Goal: Task Accomplishment & Management: Complete application form

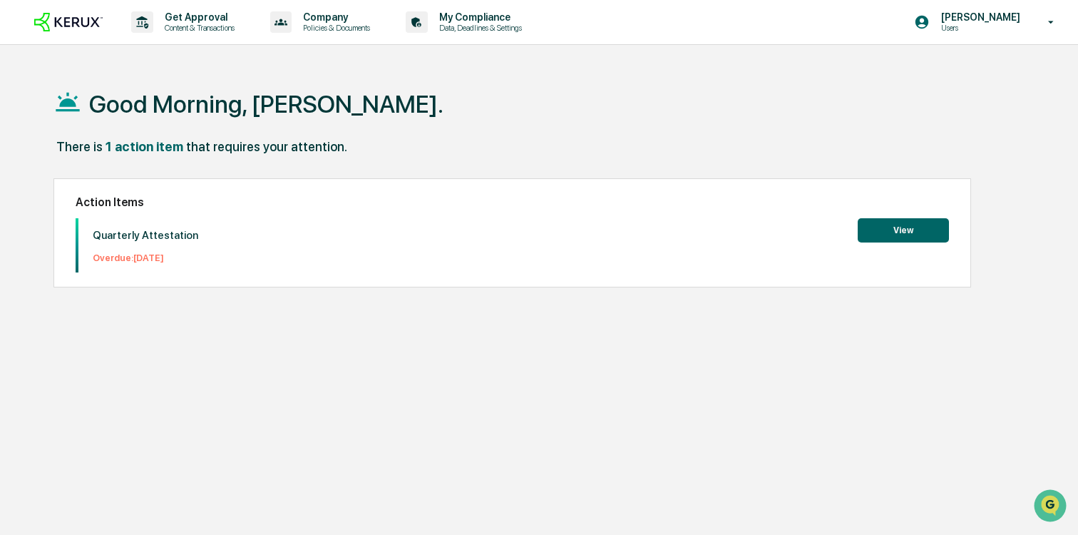
click at [910, 221] on button "View" at bounding box center [903, 230] width 91 height 24
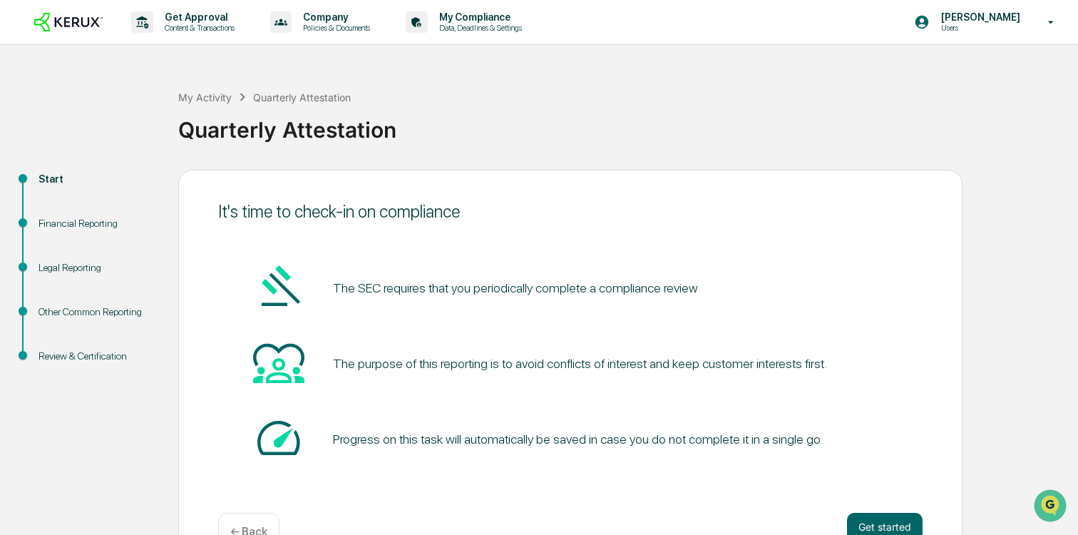
scroll to position [40, 0]
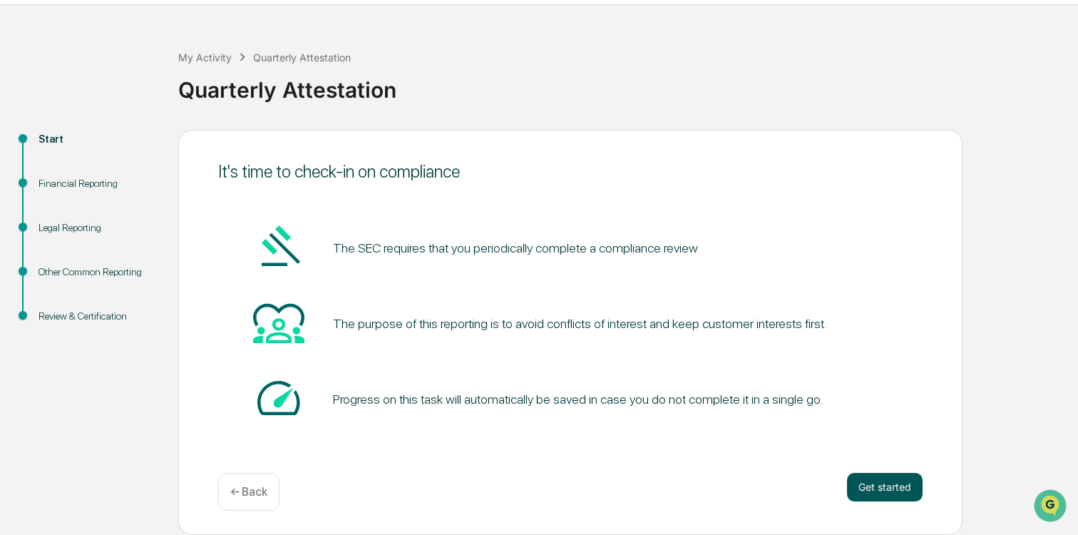
click at [884, 490] on button "Get started" at bounding box center [885, 487] width 76 height 29
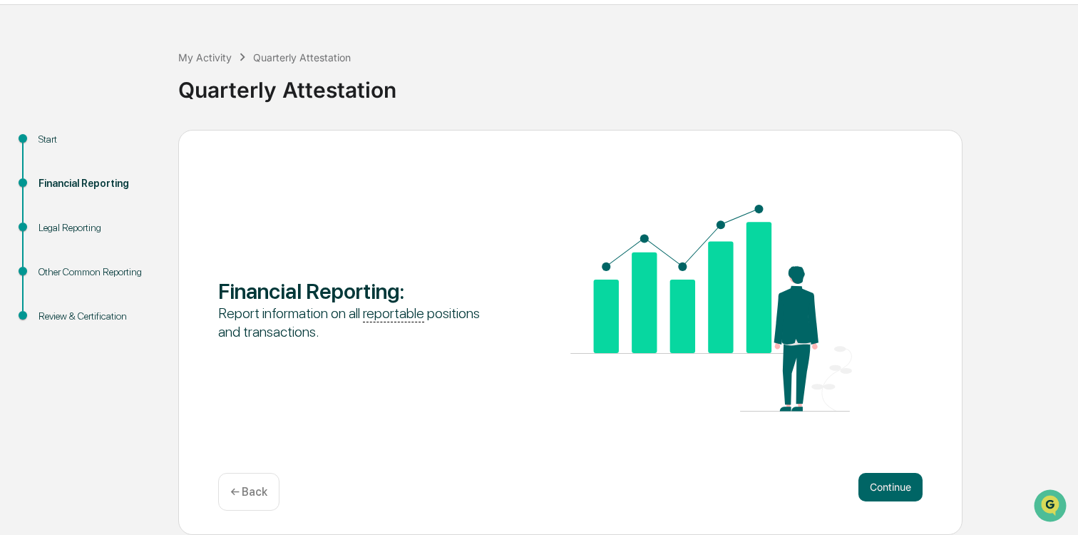
click at [884, 490] on button "Continue" at bounding box center [890, 487] width 64 height 29
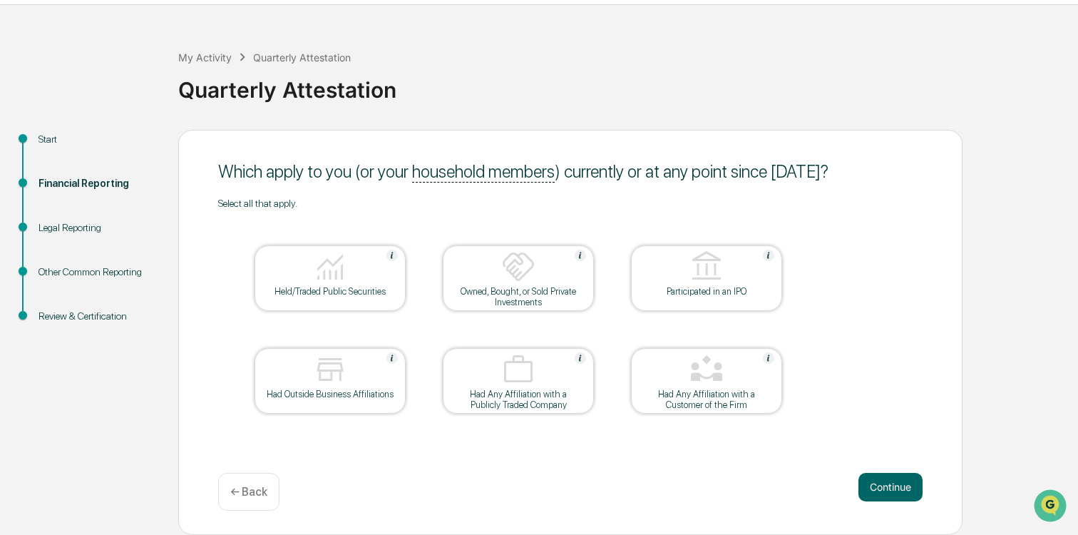
click at [304, 286] on div "Held/Traded Public Securities" at bounding box center [330, 291] width 128 height 11
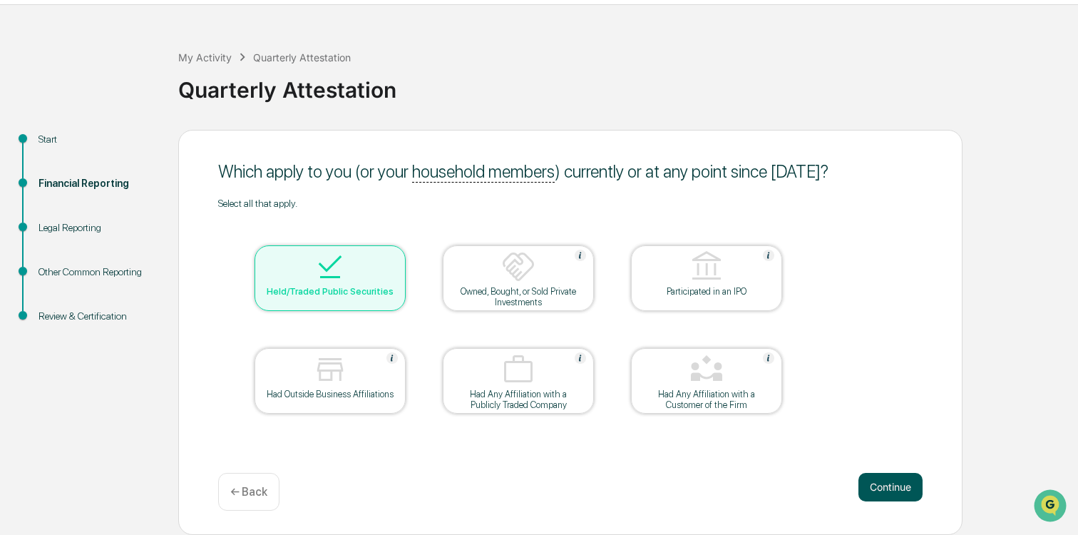
click at [886, 475] on button "Continue" at bounding box center [890, 487] width 64 height 29
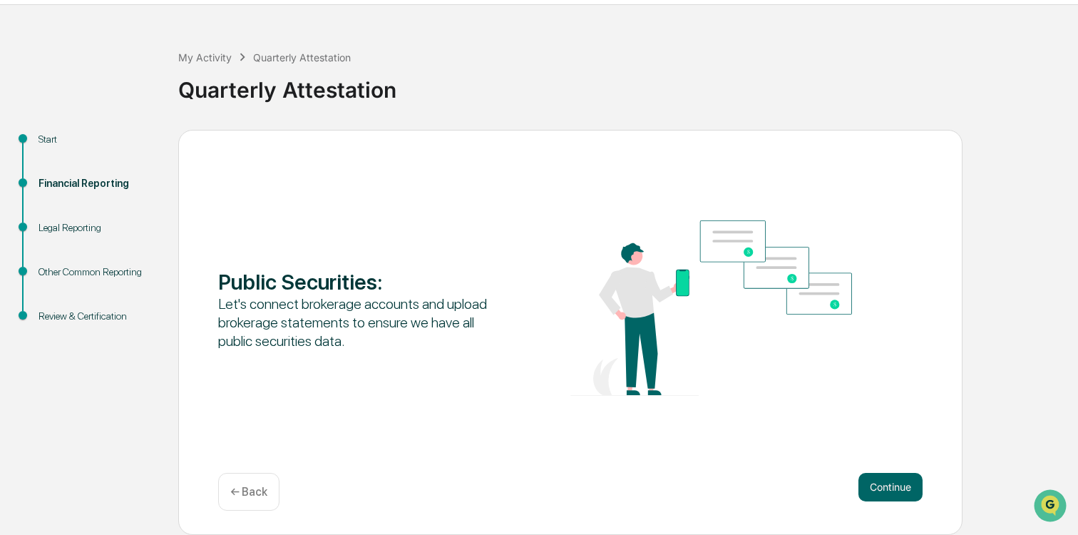
click at [886, 475] on button "Continue" at bounding box center [890, 487] width 64 height 29
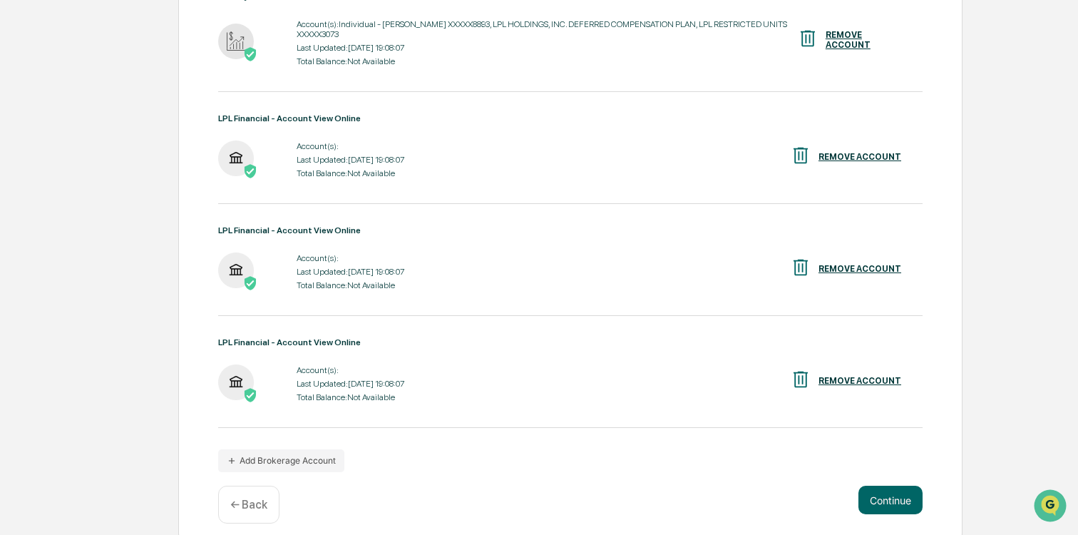
scroll to position [471, 0]
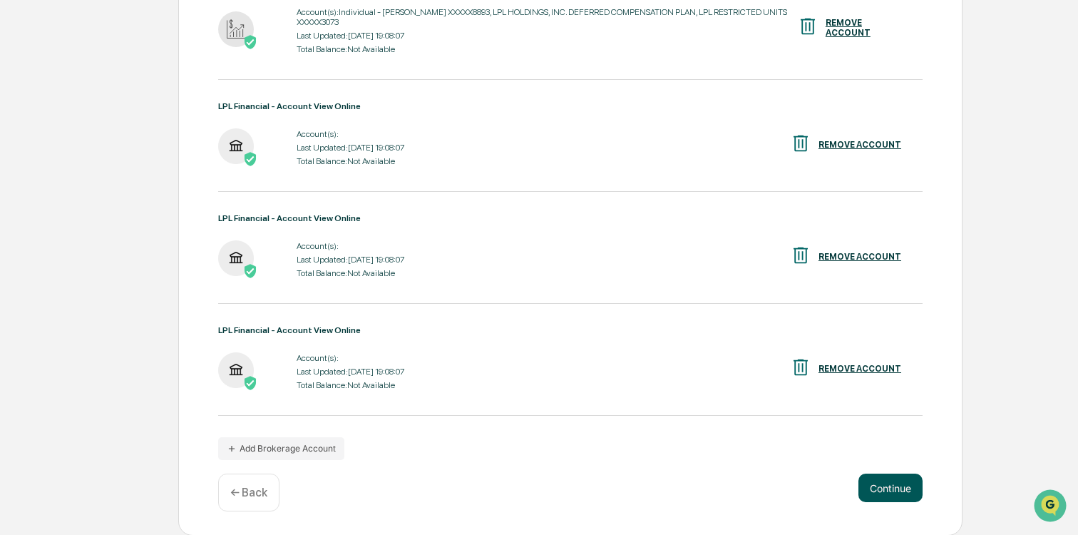
click at [899, 490] on button "Continue" at bounding box center [890, 487] width 64 height 29
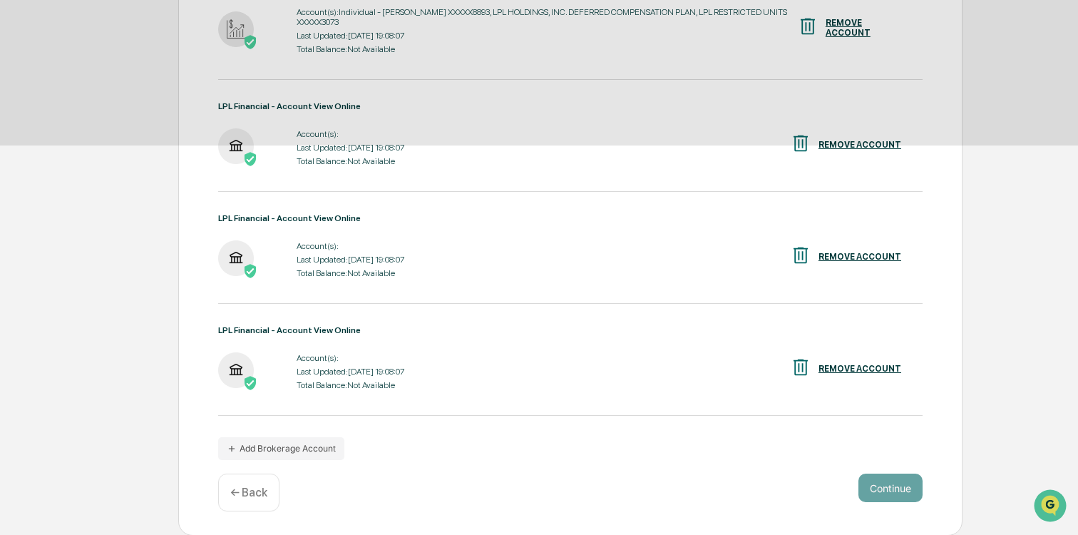
scroll to position [40, 0]
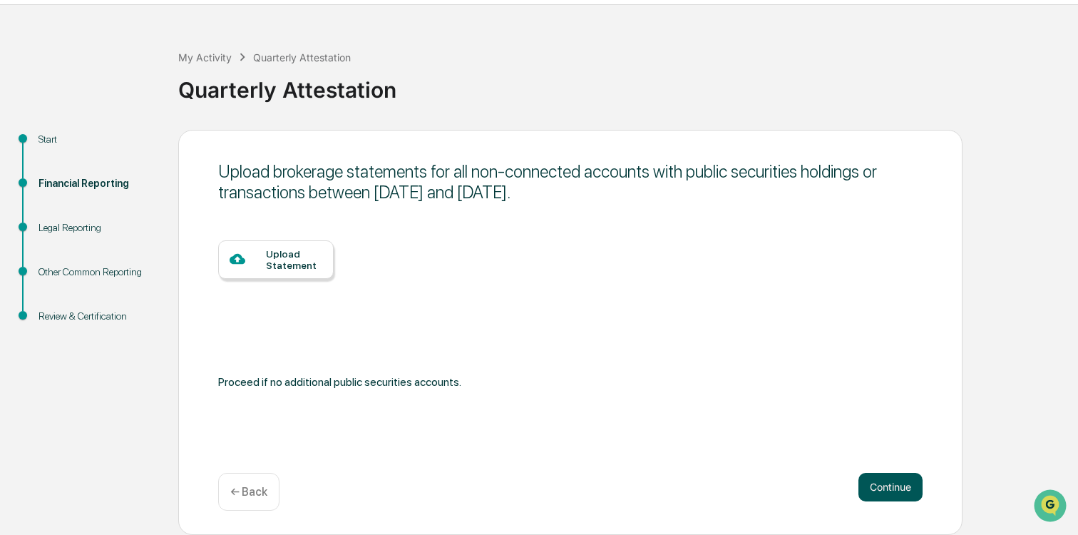
click at [899, 490] on button "Continue" at bounding box center [890, 487] width 64 height 29
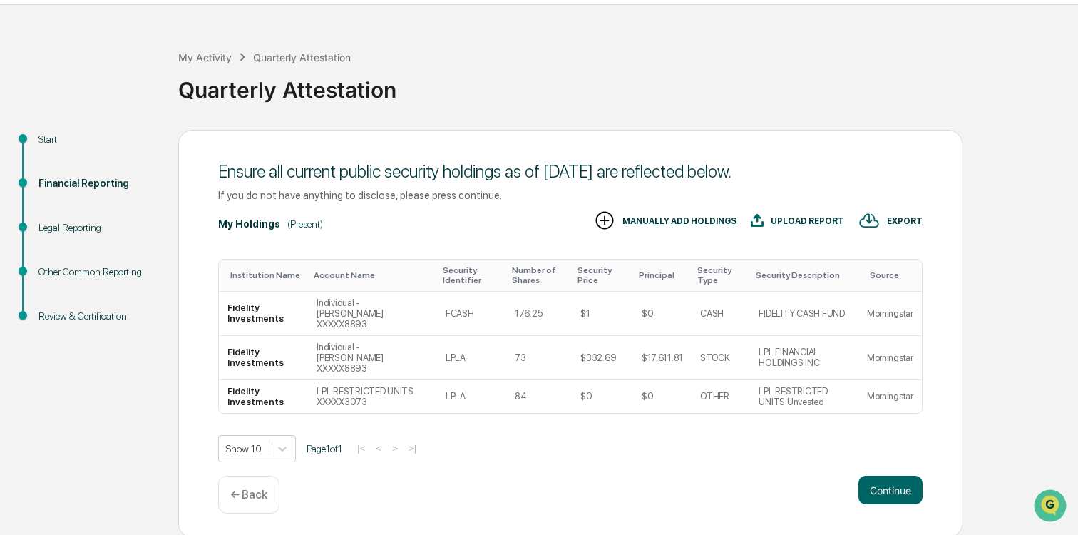
click at [899, 490] on button "Continue" at bounding box center [890, 489] width 64 height 29
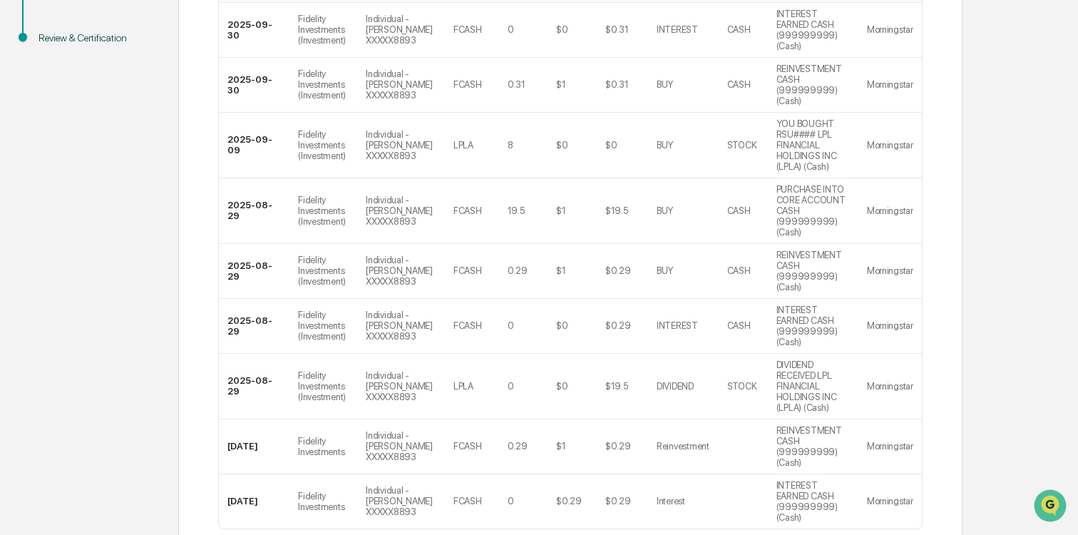
scroll to position [456, 0]
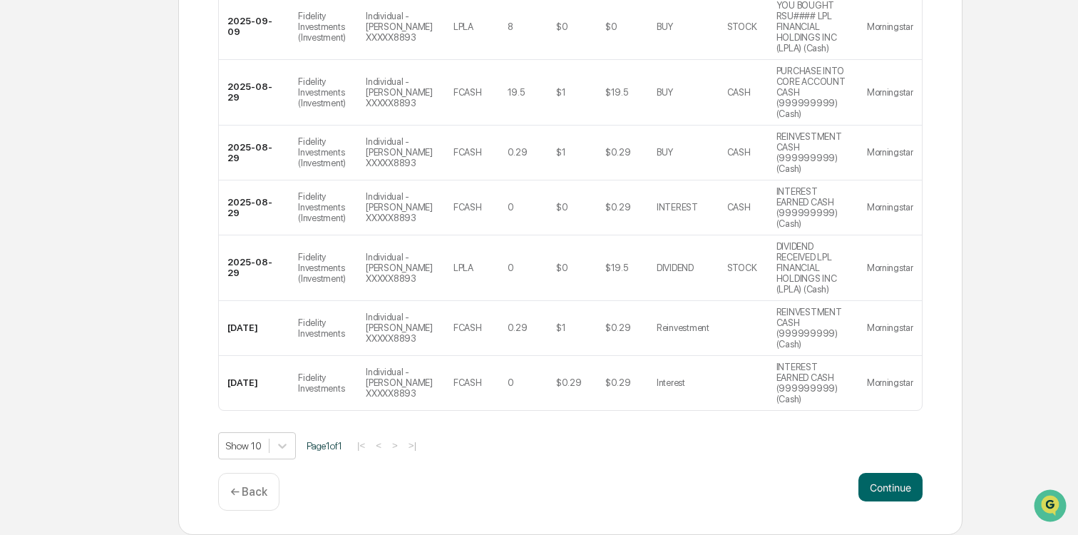
click at [898, 501] on div "Continue ← Back" at bounding box center [570, 492] width 704 height 38
click at [898, 493] on button "Continue" at bounding box center [890, 487] width 64 height 29
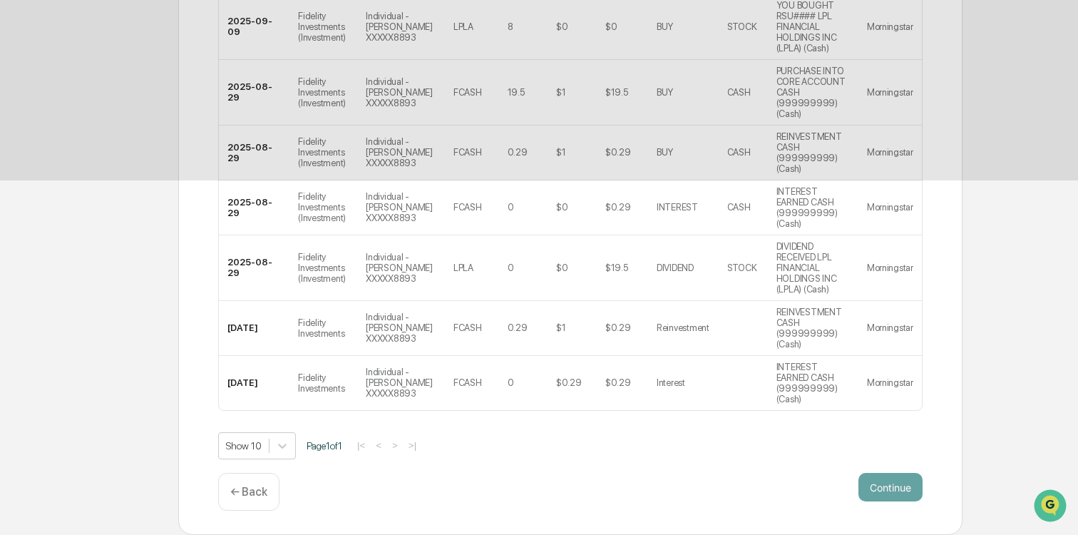
scroll to position [40, 0]
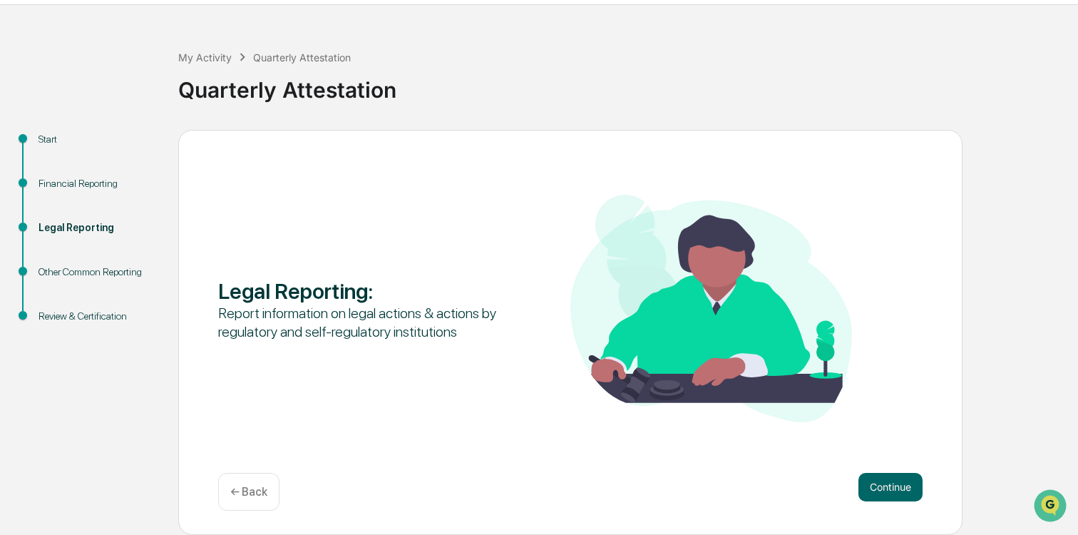
click at [898, 493] on button "Continue" at bounding box center [890, 487] width 64 height 29
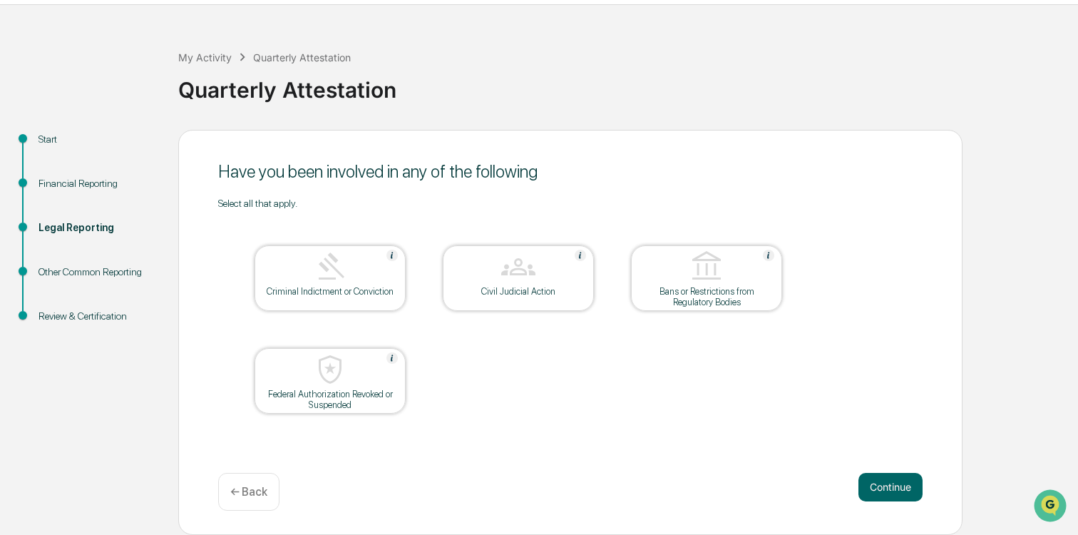
click at [898, 493] on button "Continue" at bounding box center [890, 487] width 64 height 29
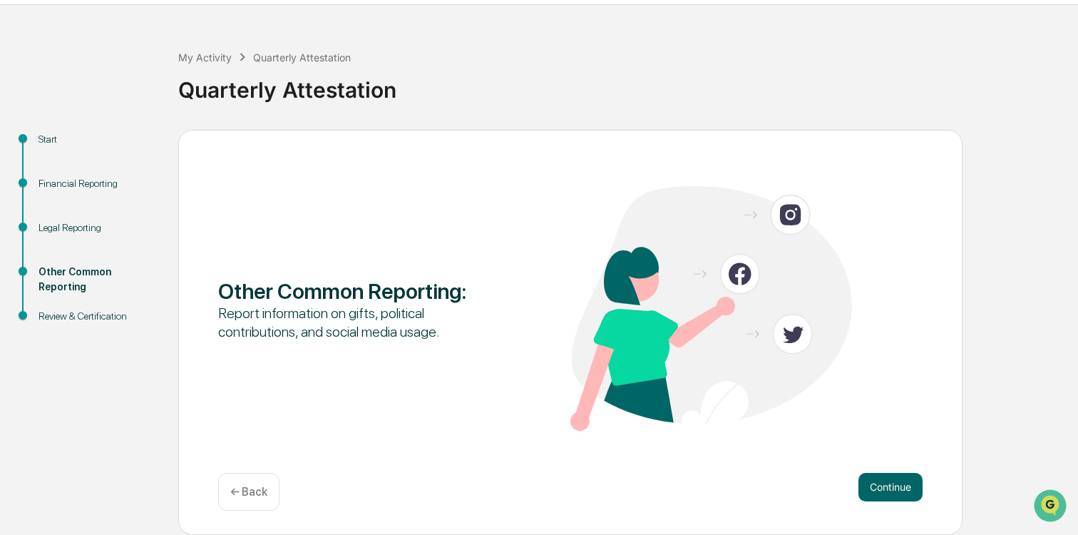
click at [898, 493] on button "Continue" at bounding box center [890, 487] width 64 height 29
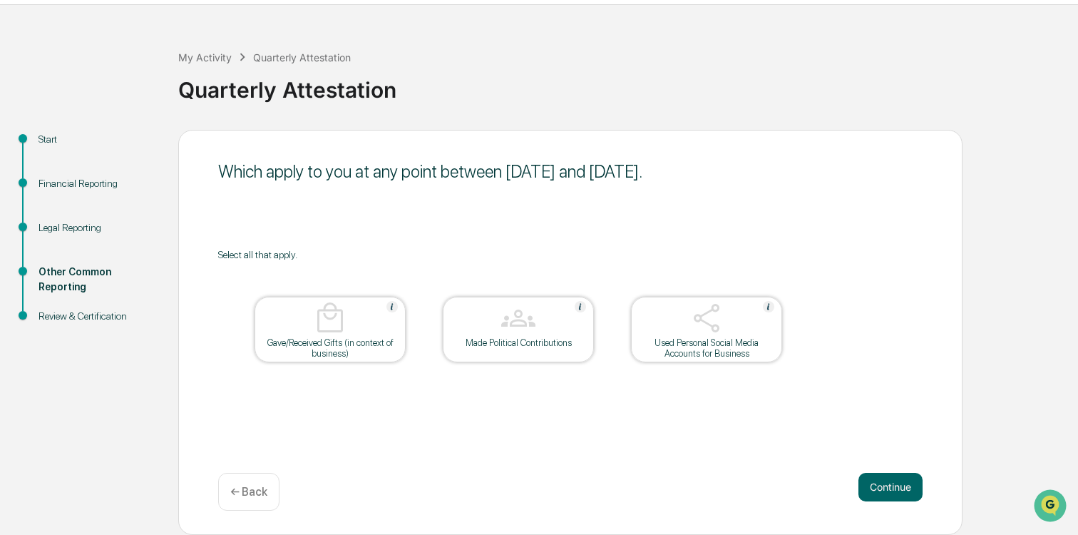
drag, startPoint x: 898, startPoint y: 493, endPoint x: 769, endPoint y: 421, distance: 147.8
click at [769, 422] on div "Which apply to you at any point between [DATE] and [DATE]. Select all that appl…" at bounding box center [570, 332] width 784 height 405
click at [709, 314] on img at bounding box center [706, 318] width 34 height 34
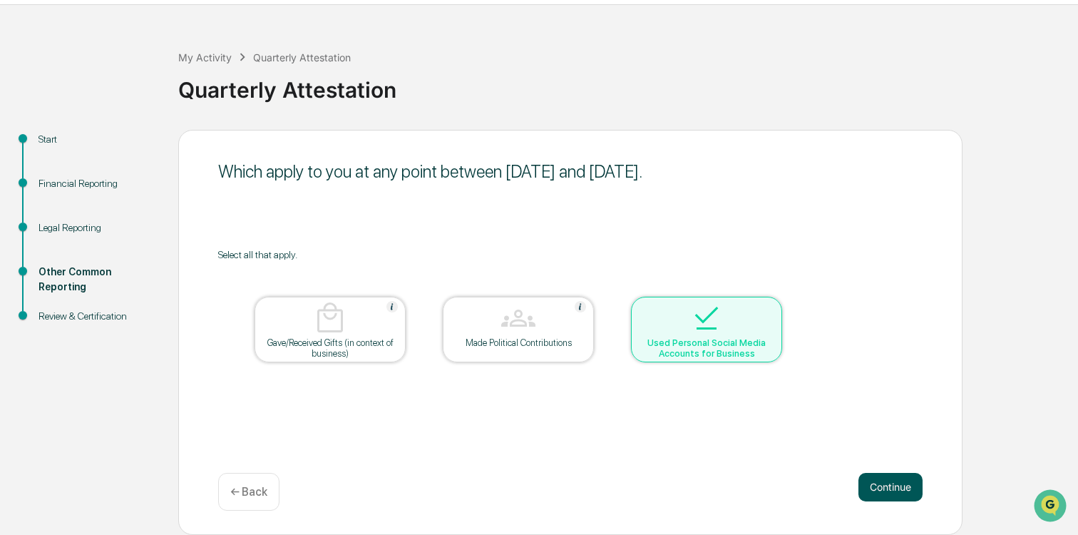
click at [884, 488] on button "Continue" at bounding box center [890, 487] width 64 height 29
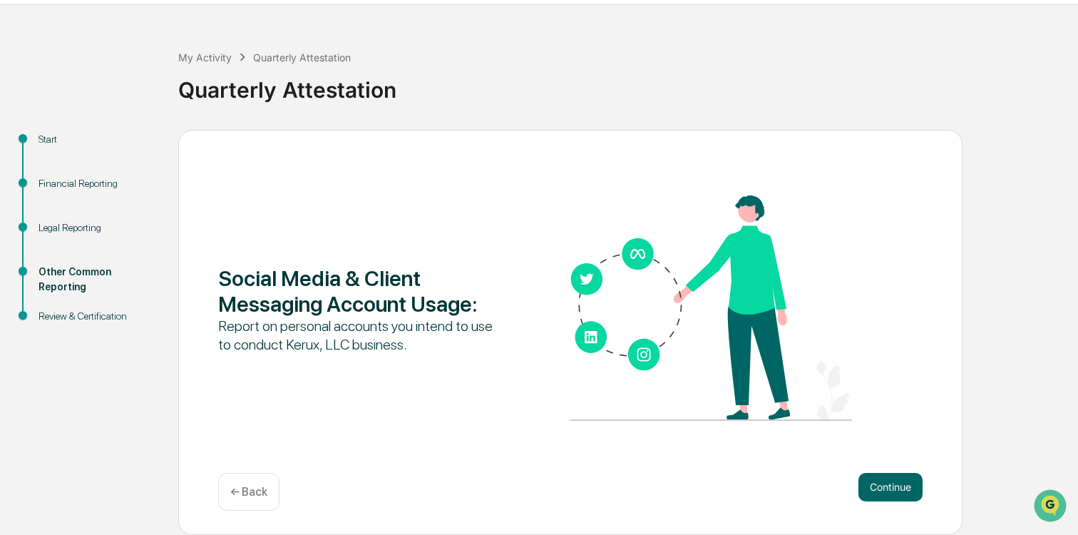
click at [884, 488] on button "Continue" at bounding box center [890, 487] width 64 height 29
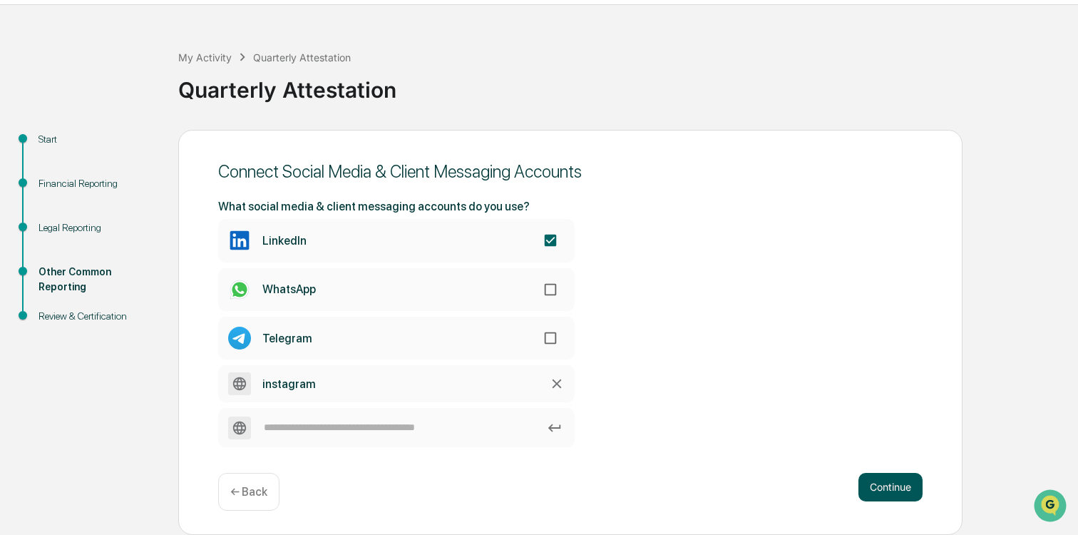
click at [888, 492] on button "Continue" at bounding box center [890, 487] width 64 height 29
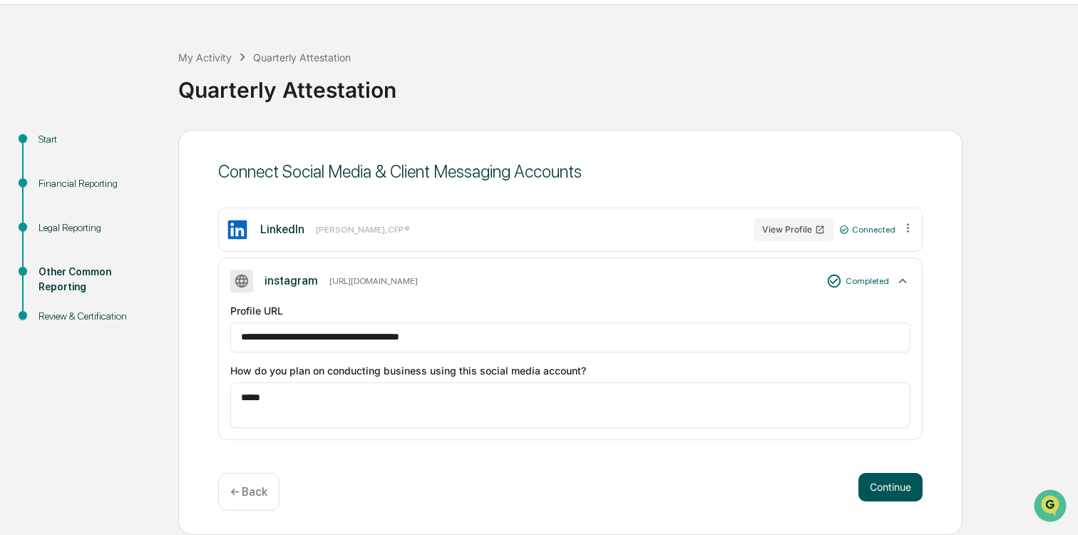
click at [888, 492] on button "Continue" at bounding box center [890, 487] width 64 height 29
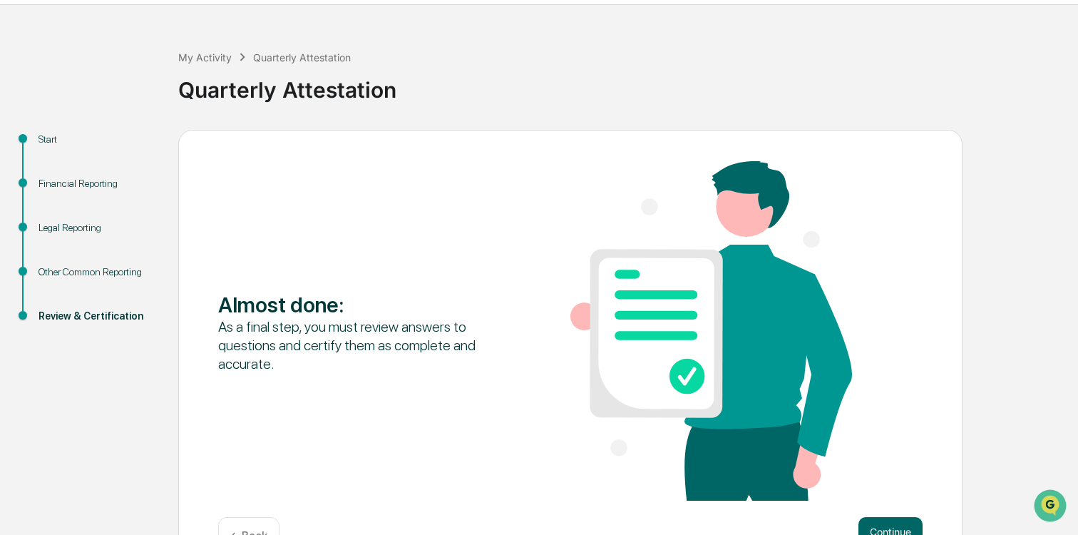
click at [888, 492] on div "Almost done : As a final step, you must review answers to questions and certify…" at bounding box center [570, 332] width 704 height 342
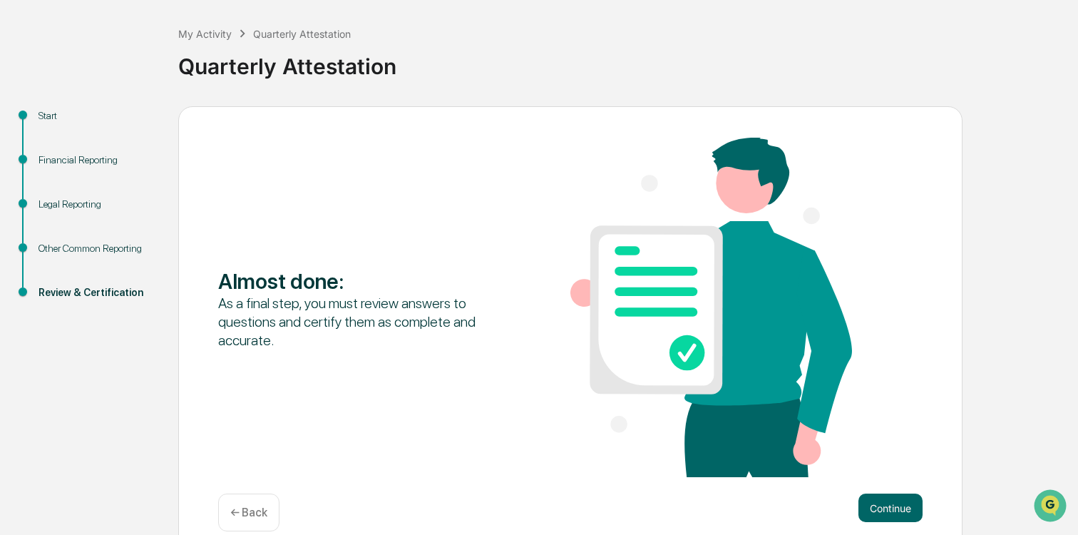
scroll to position [85, 0]
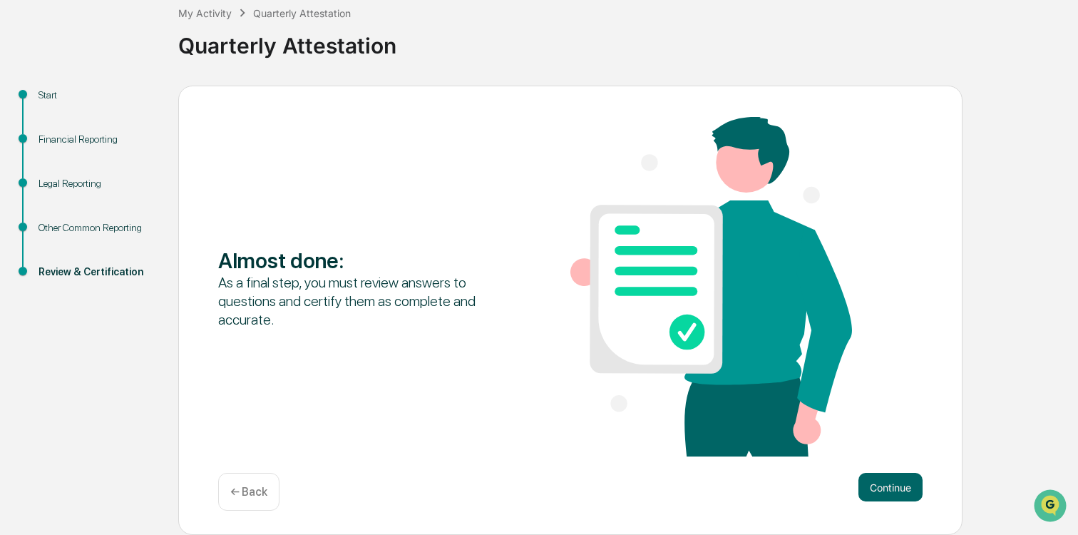
click at [888, 492] on button "Continue" at bounding box center [890, 487] width 64 height 29
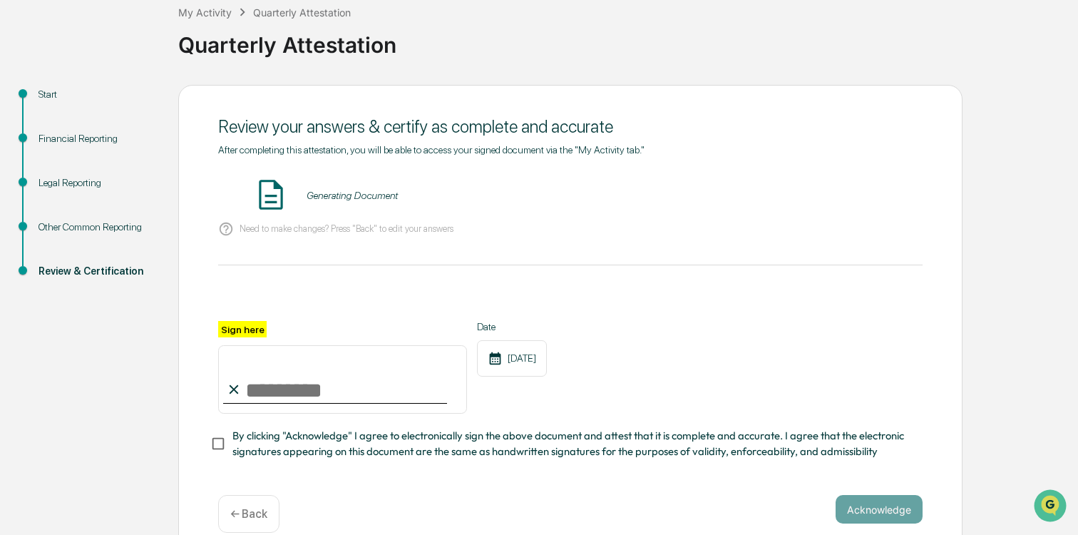
scroll to position [106, 0]
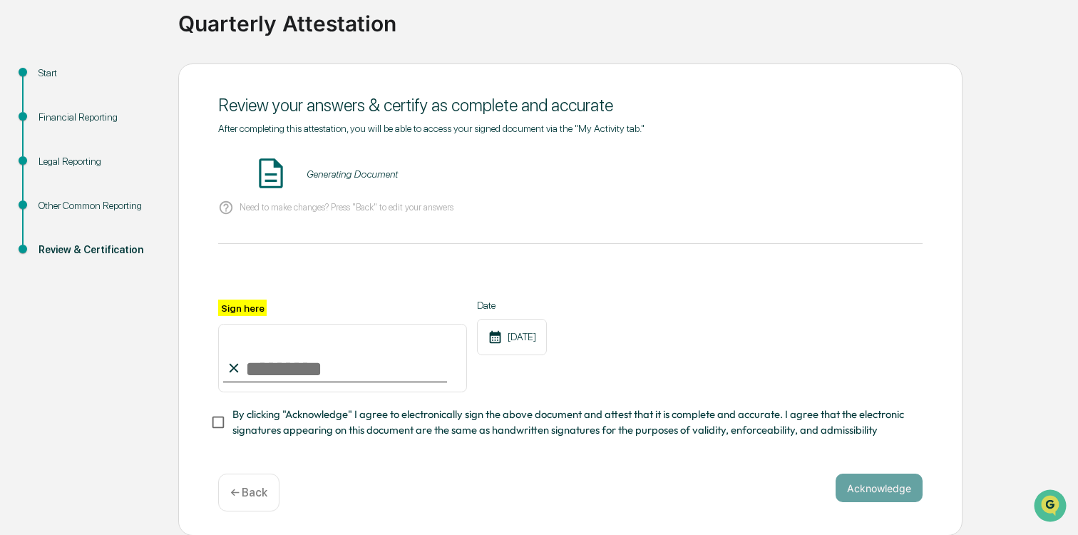
click at [296, 368] on input "Sign here" at bounding box center [342, 358] width 249 height 68
type input "**********"
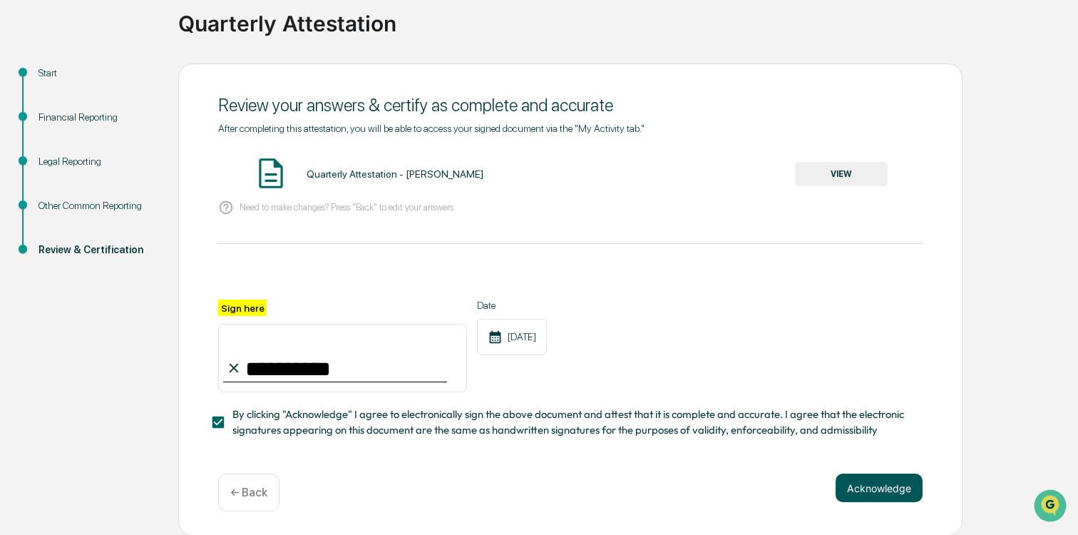
click at [862, 492] on button "Acknowledge" at bounding box center [878, 487] width 87 height 29
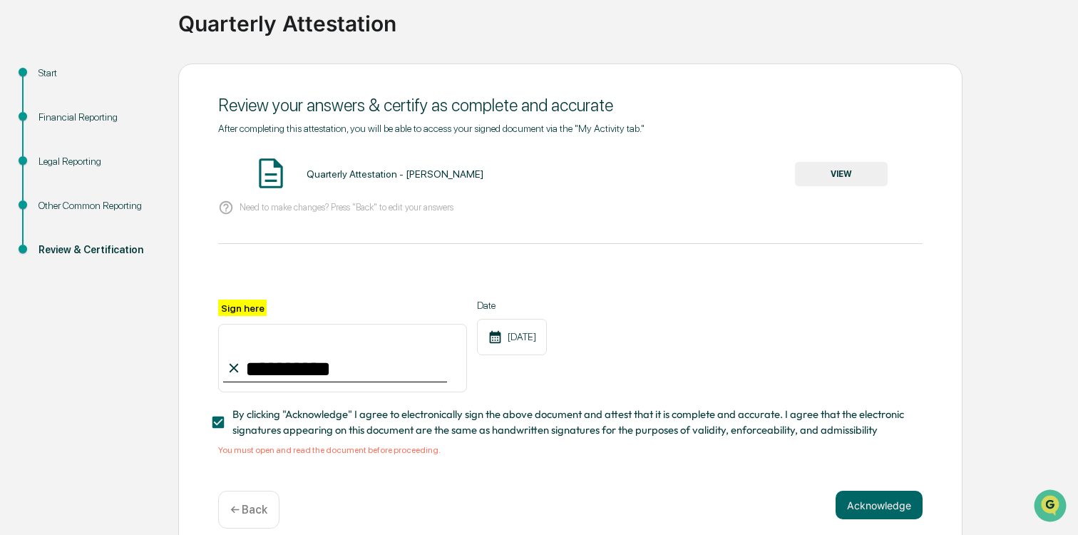
click at [848, 175] on button "VIEW" at bounding box center [841, 174] width 93 height 24
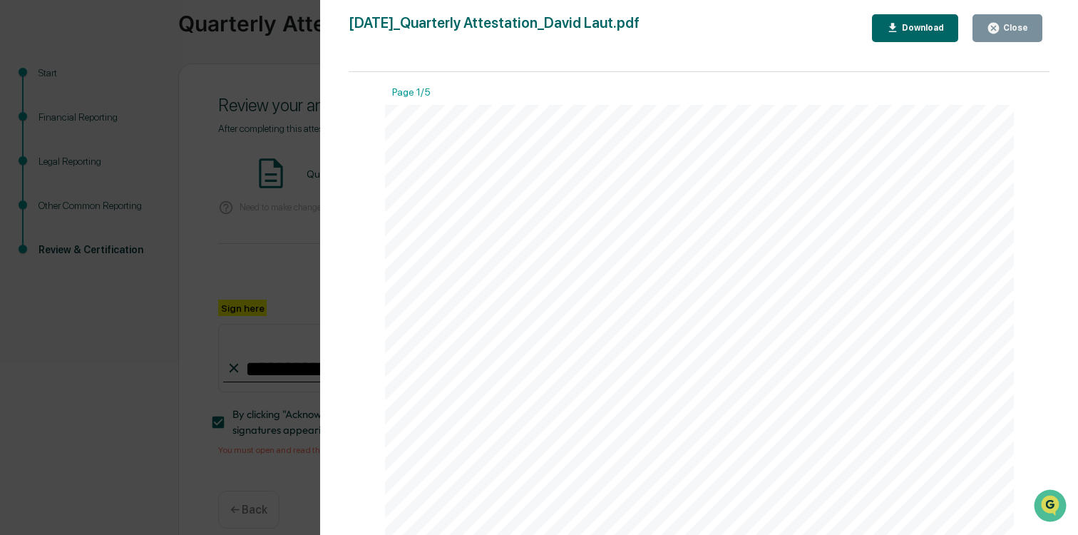
click at [1016, 19] on button "Close" at bounding box center [1007, 28] width 70 height 28
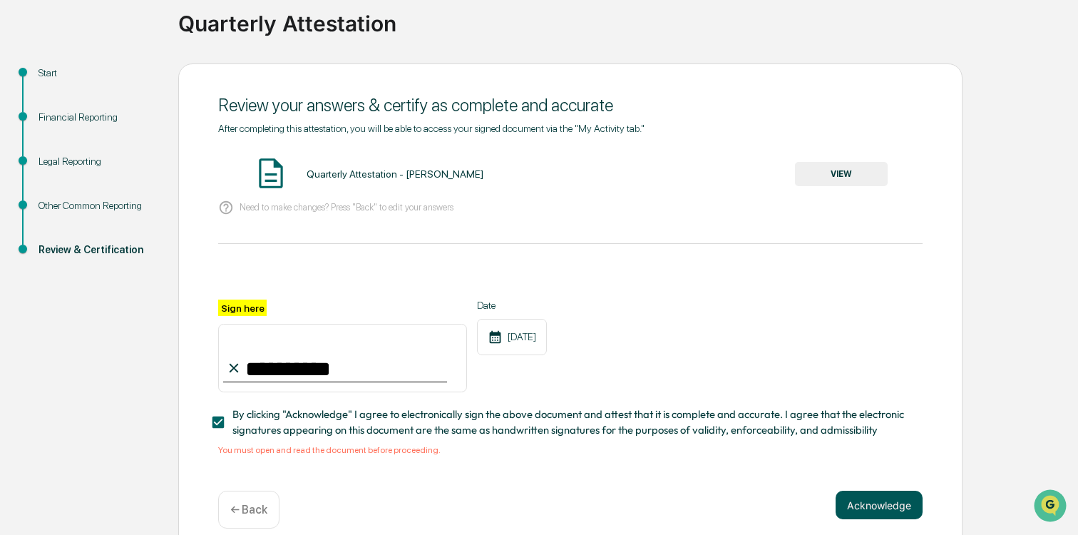
click at [878, 498] on button "Acknowledge" at bounding box center [878, 504] width 87 height 29
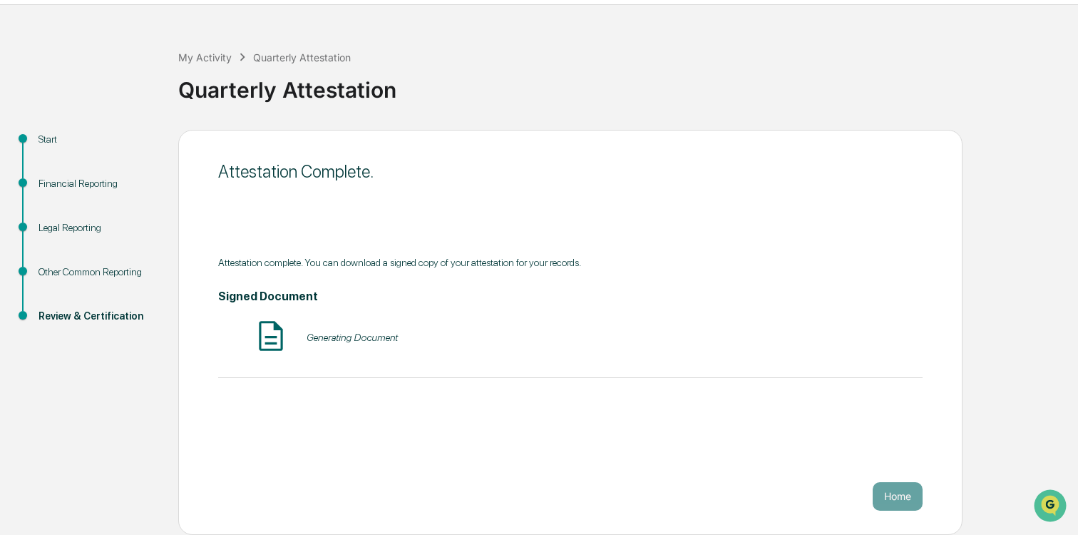
scroll to position [40, 0]
